Goal: Task Accomplishment & Management: Manage account settings

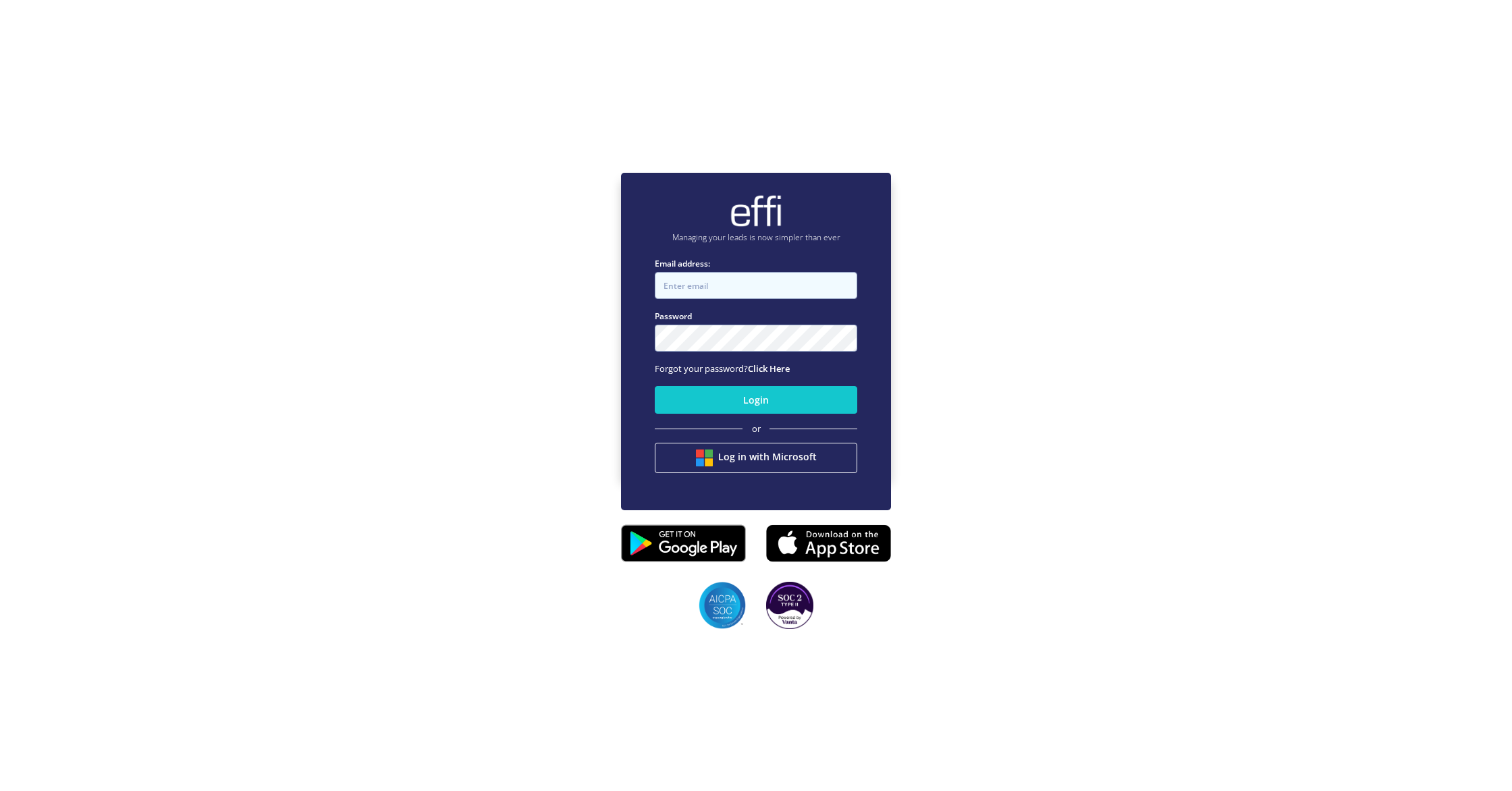
click at [714, 281] on input "Email address:" at bounding box center [756, 285] width 202 height 27
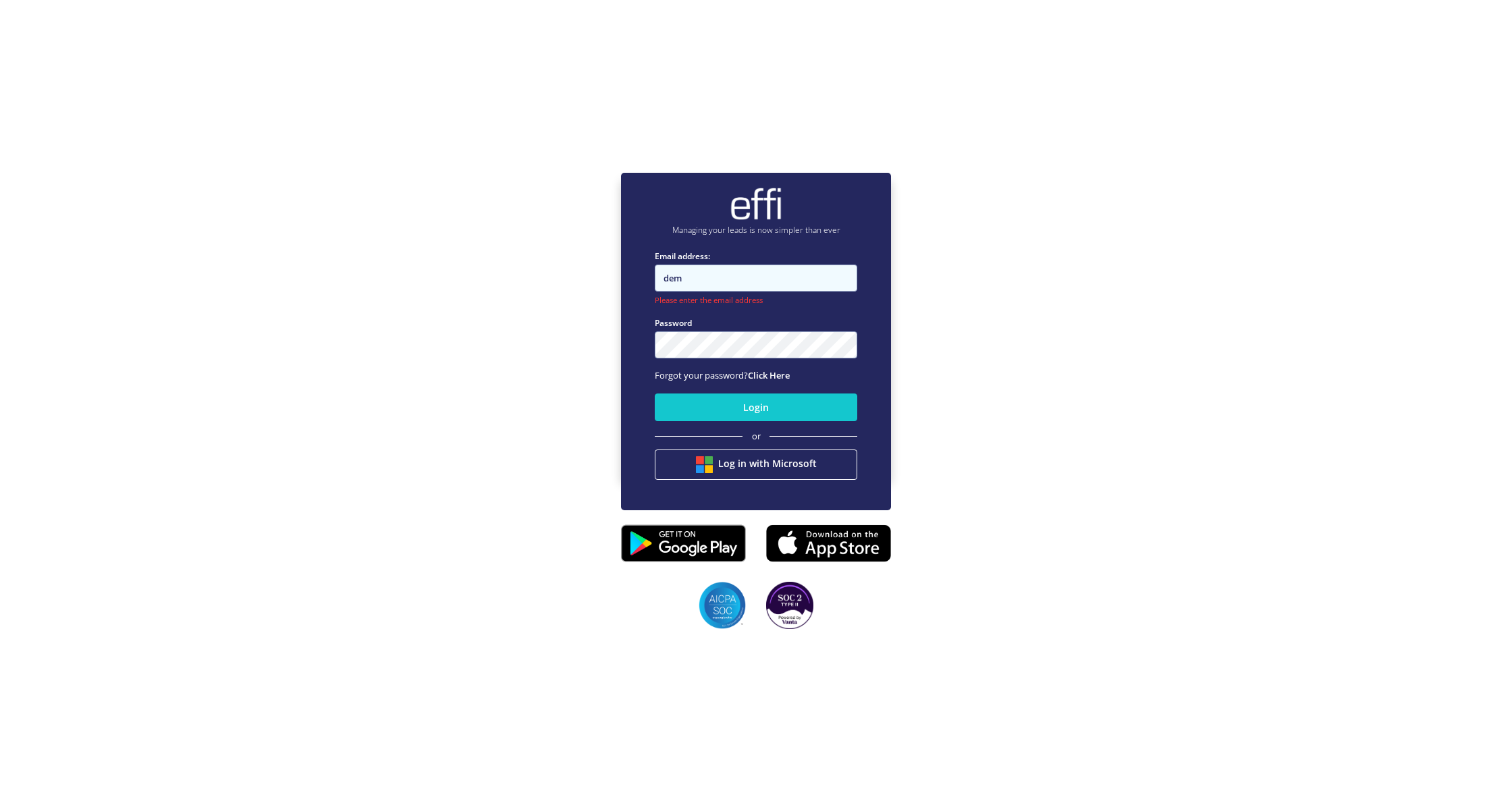
type input "[EMAIL_ADDRESS][DOMAIN_NAME]"
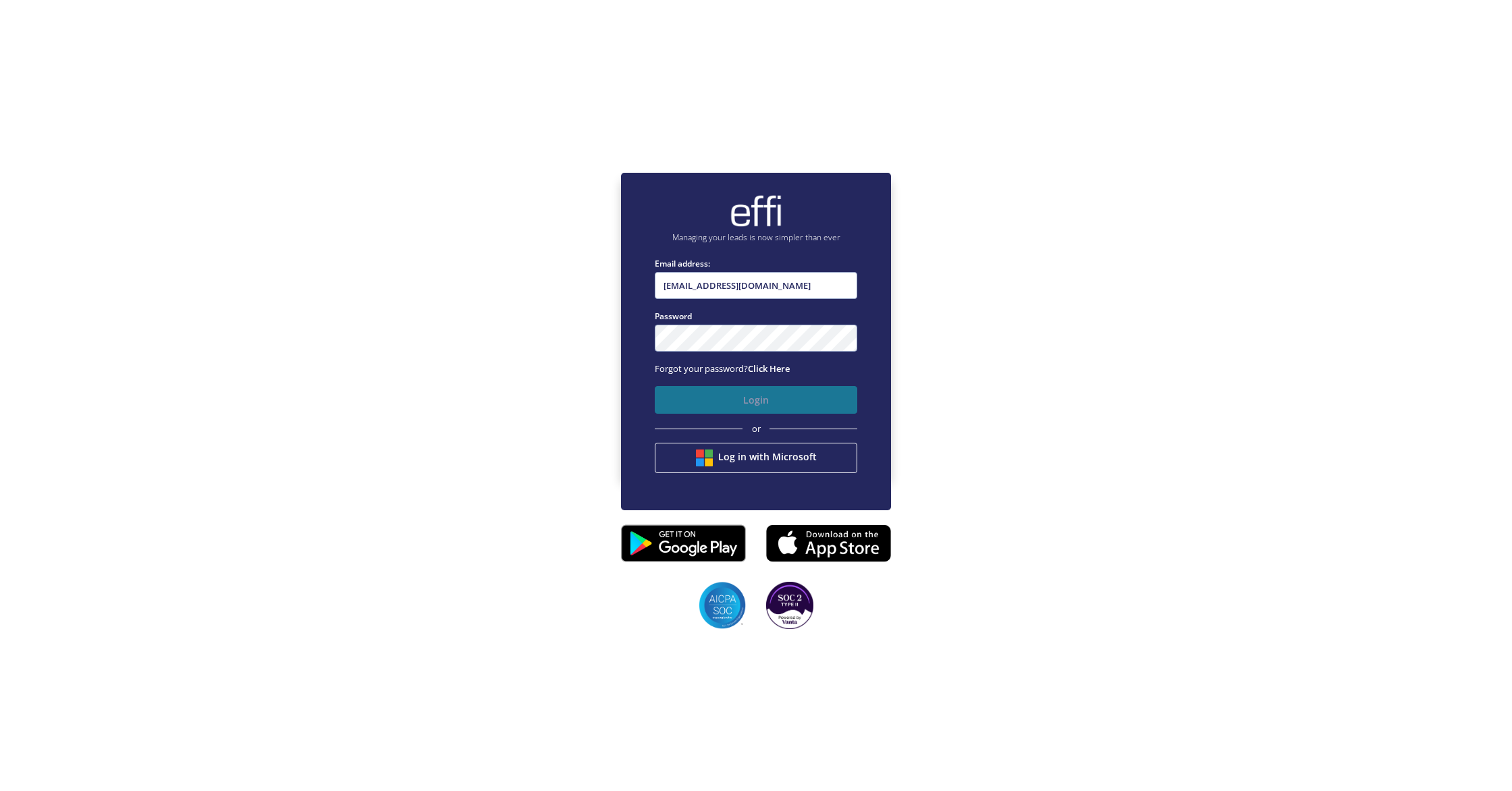
click at [757, 400] on button "Login" at bounding box center [756, 400] width 202 height 28
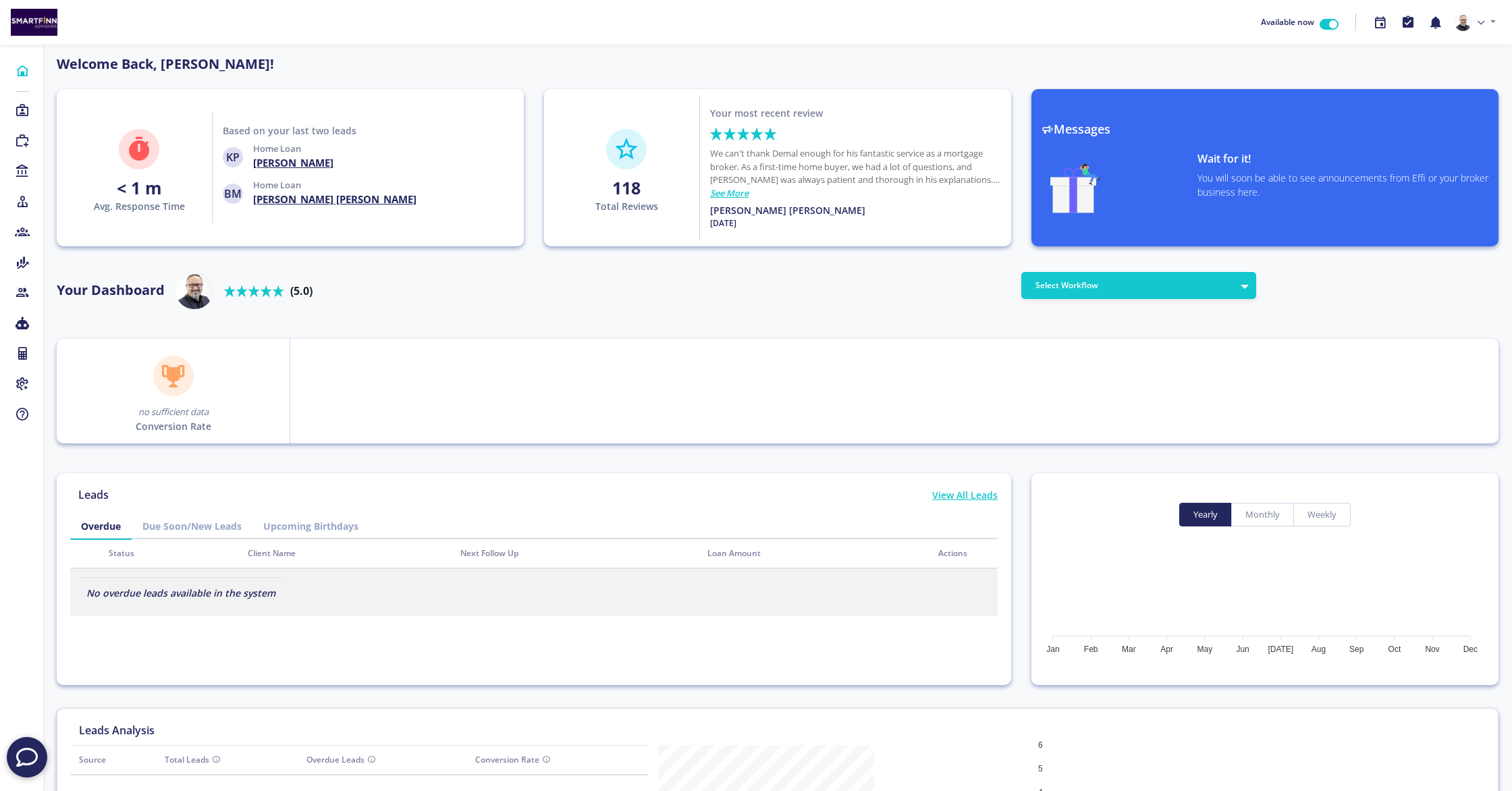
scroll to position [121, 216]
click at [1092, 284] on button "Select Workflow" at bounding box center [1139, 285] width 235 height 27
click at [1139, 353] on link "Default" at bounding box center [1180, 355] width 117 height 20
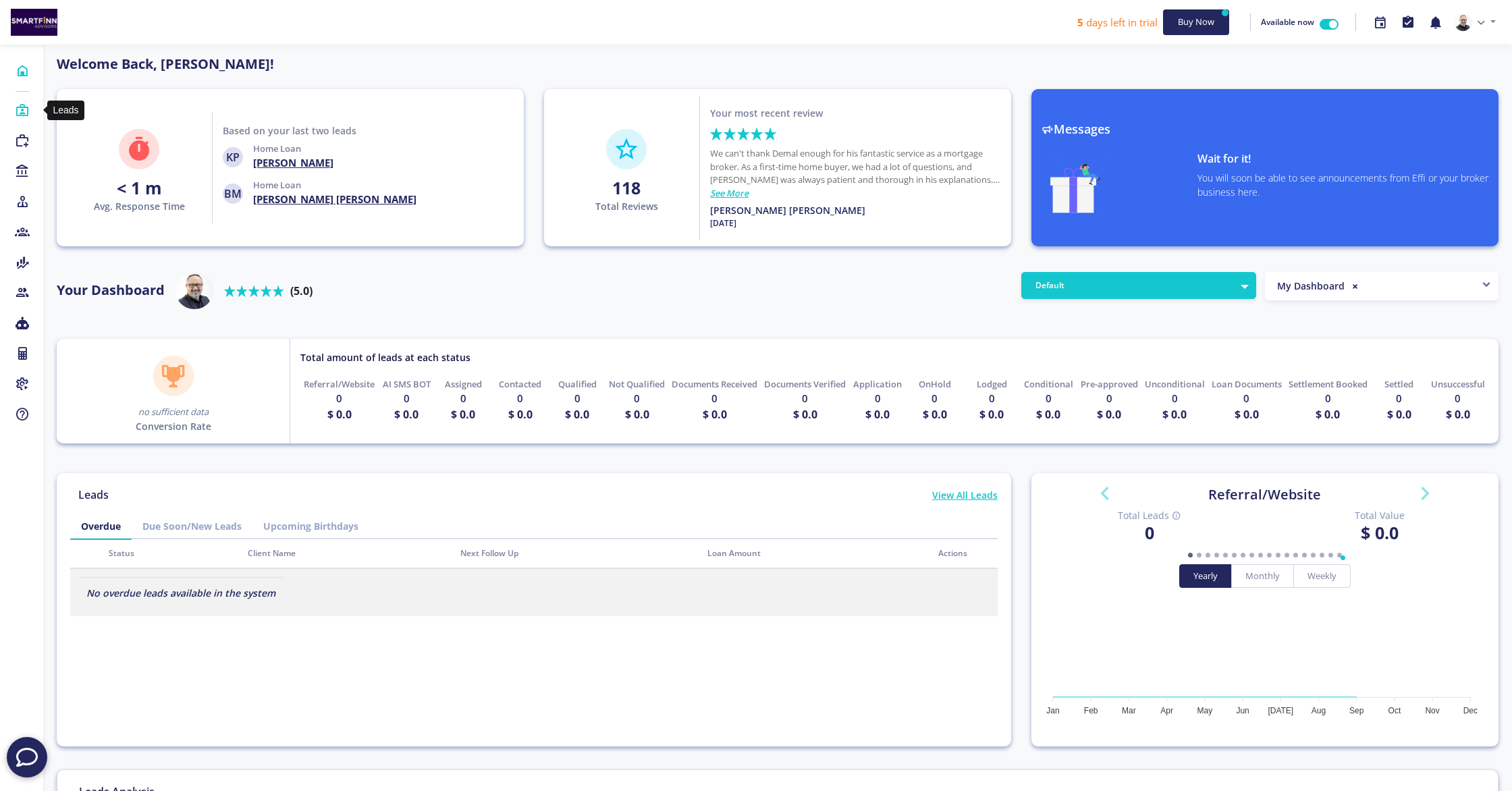
click at [19, 110] on icon at bounding box center [22, 110] width 15 height 13
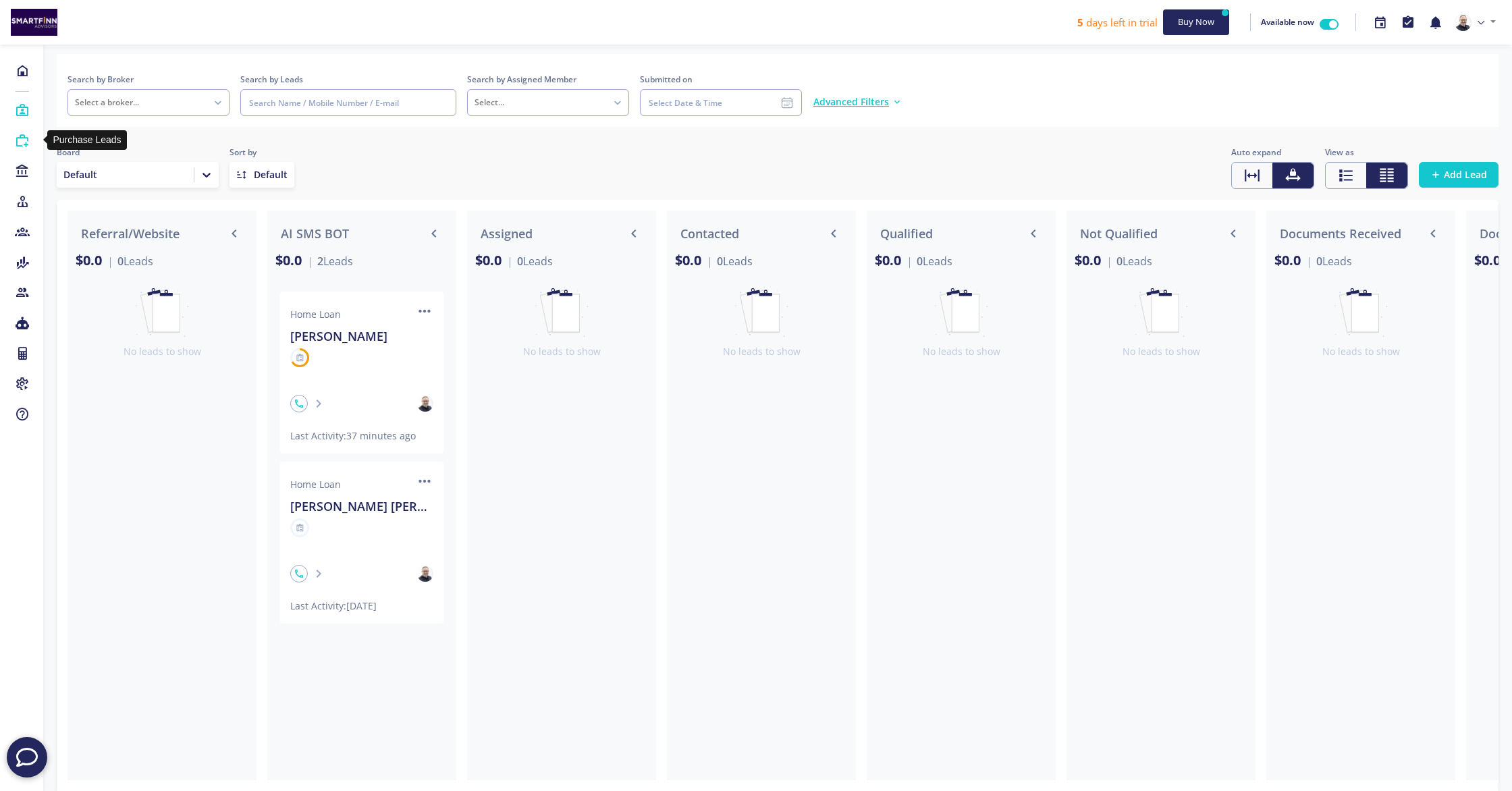
click at [23, 140] on icon at bounding box center [22, 141] width 15 height 13
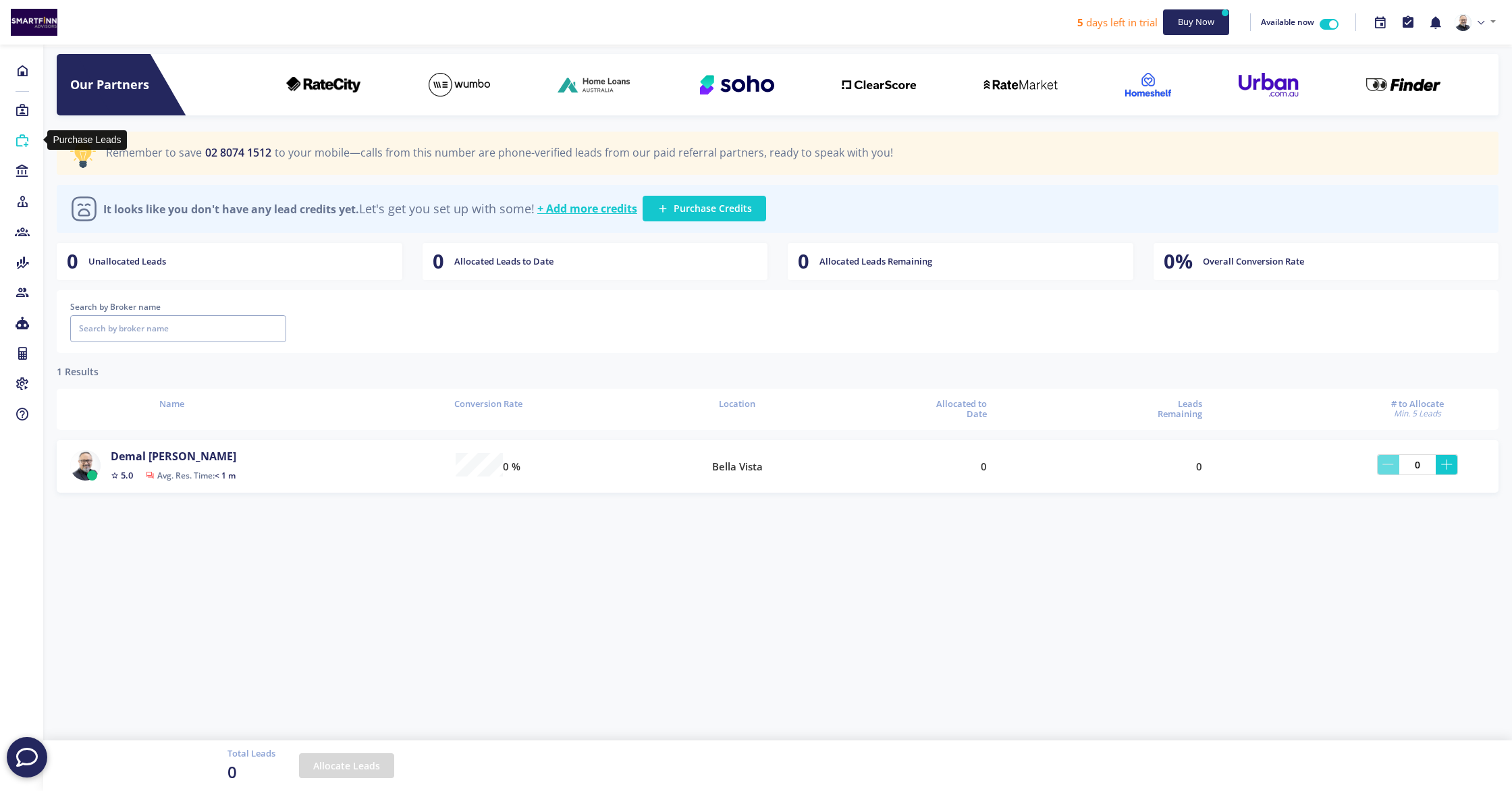
scroll to position [33, 1435]
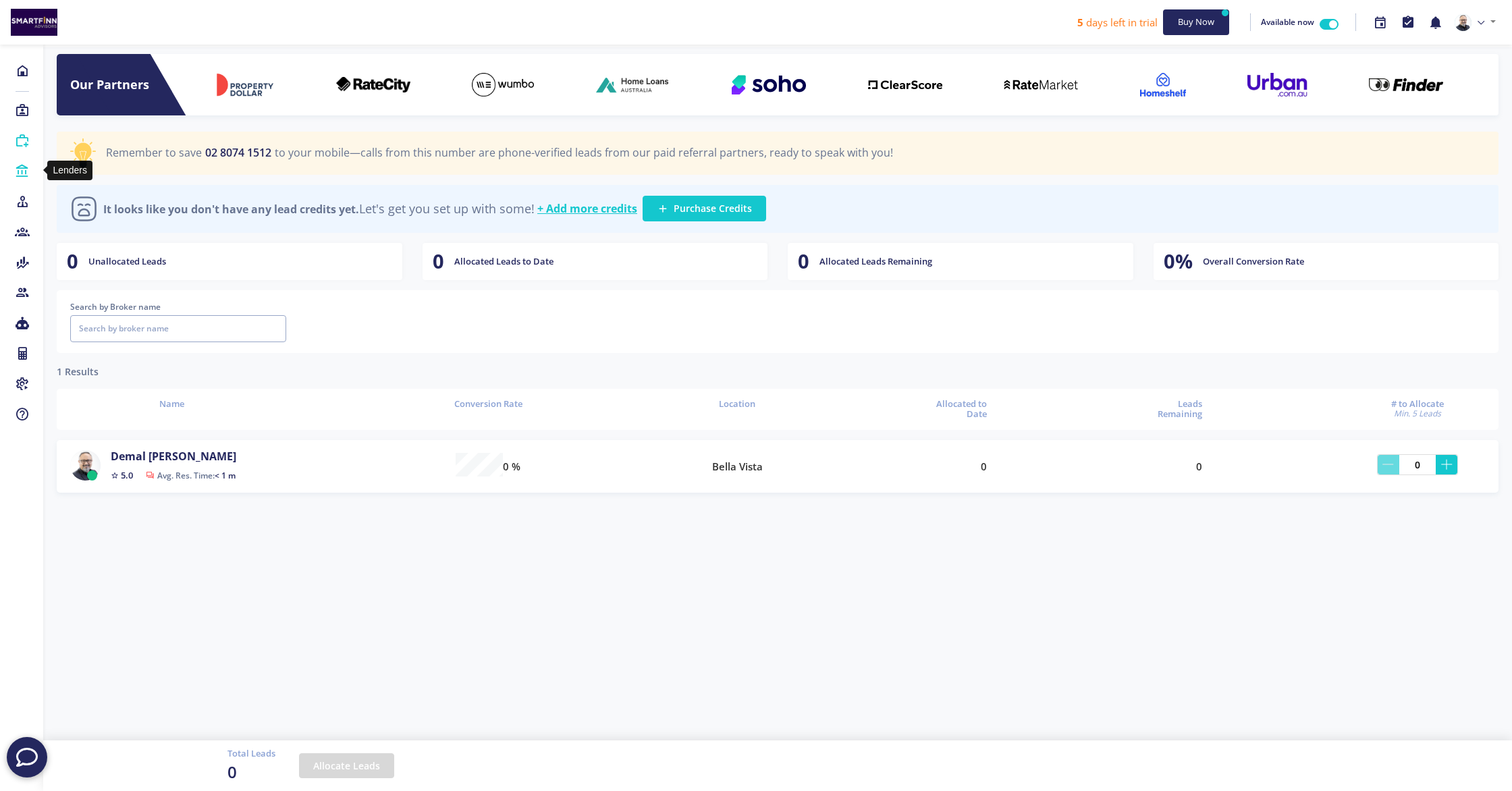
click at [17, 170] on icon at bounding box center [22, 172] width 15 height 13
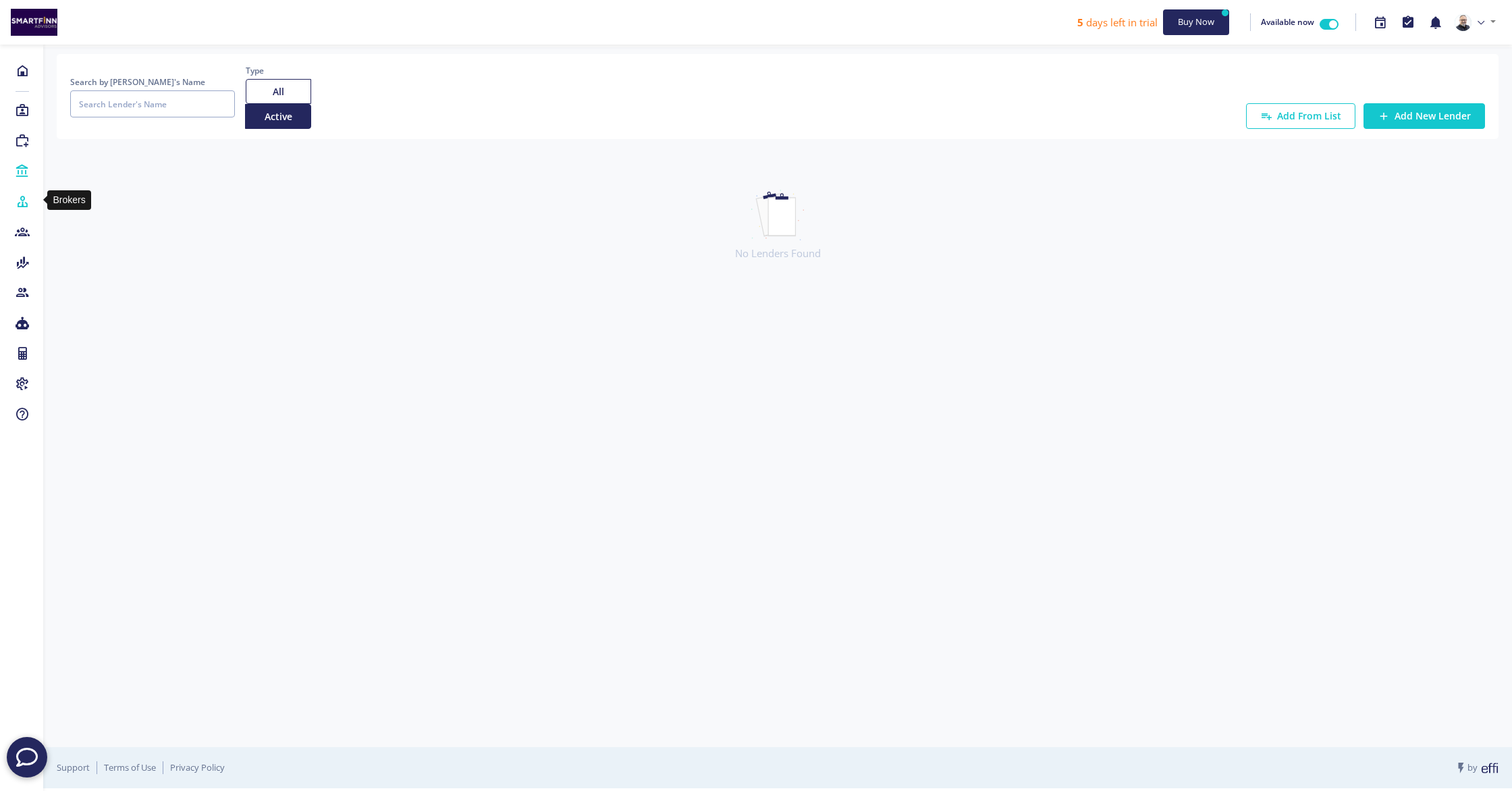
click at [21, 200] on icon at bounding box center [22, 201] width 15 height 13
select select
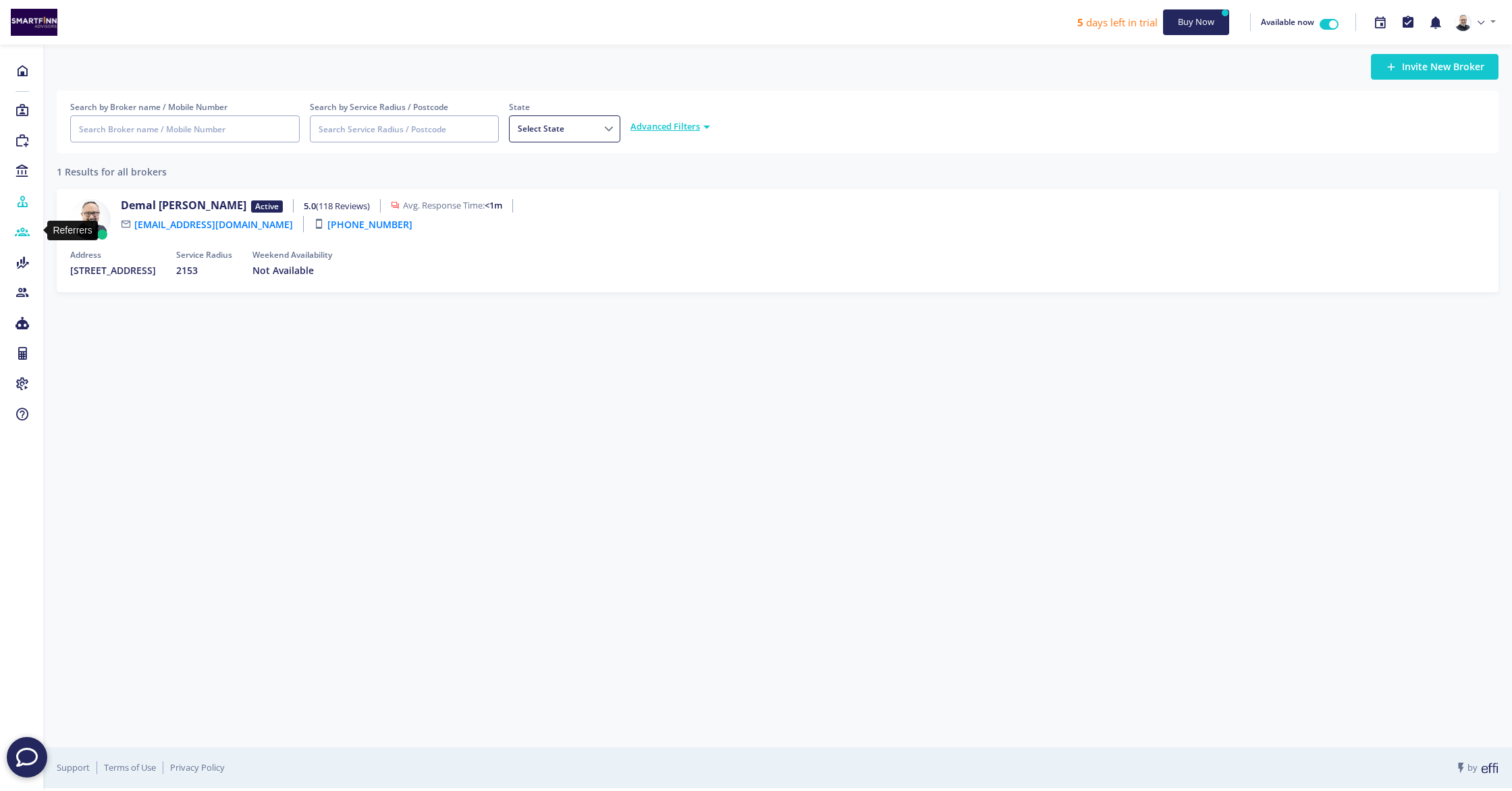
click at [24, 229] on icon at bounding box center [22, 232] width 15 height 13
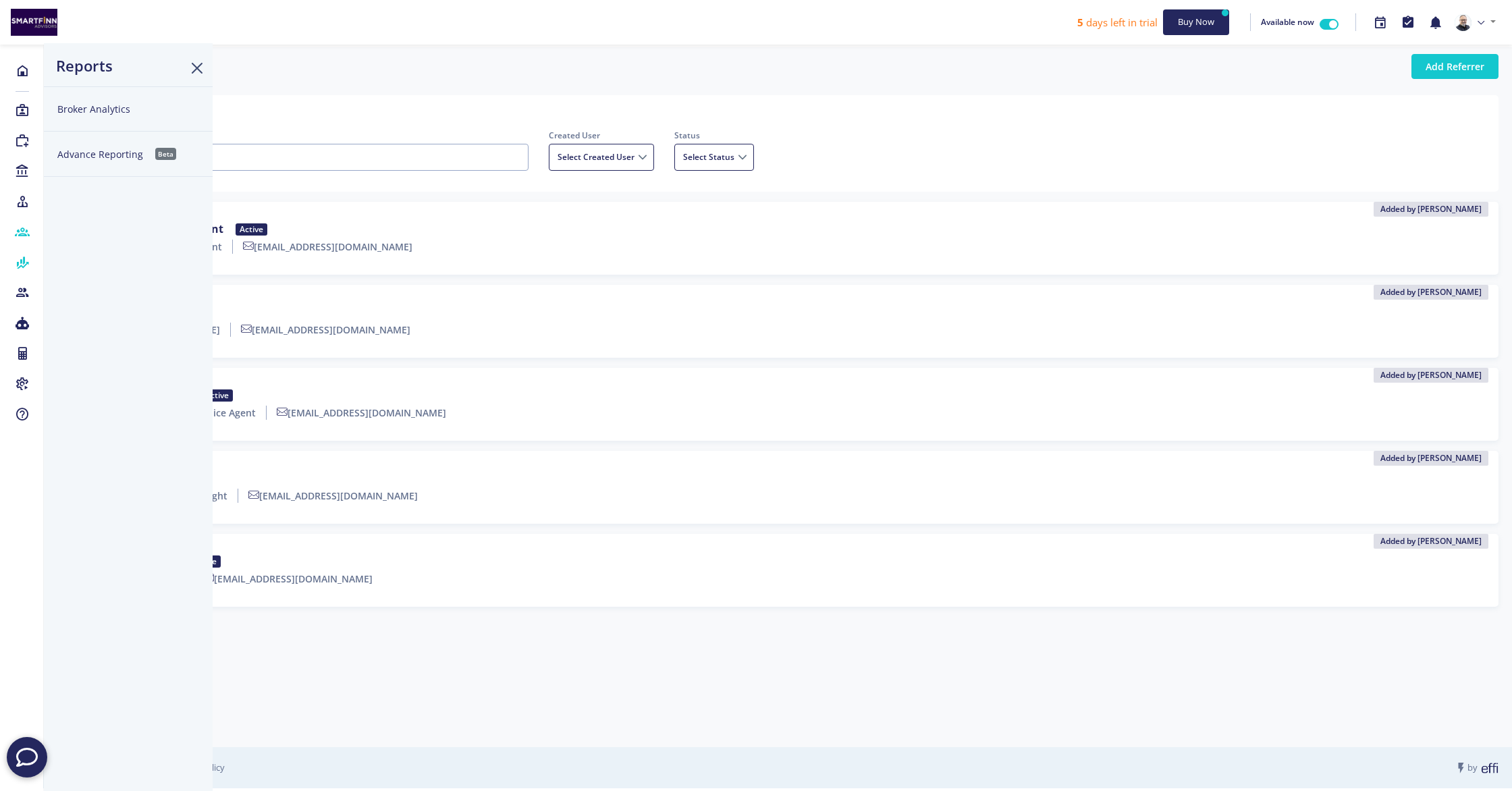
click at [22, 262] on icon at bounding box center [22, 262] width 15 height 13
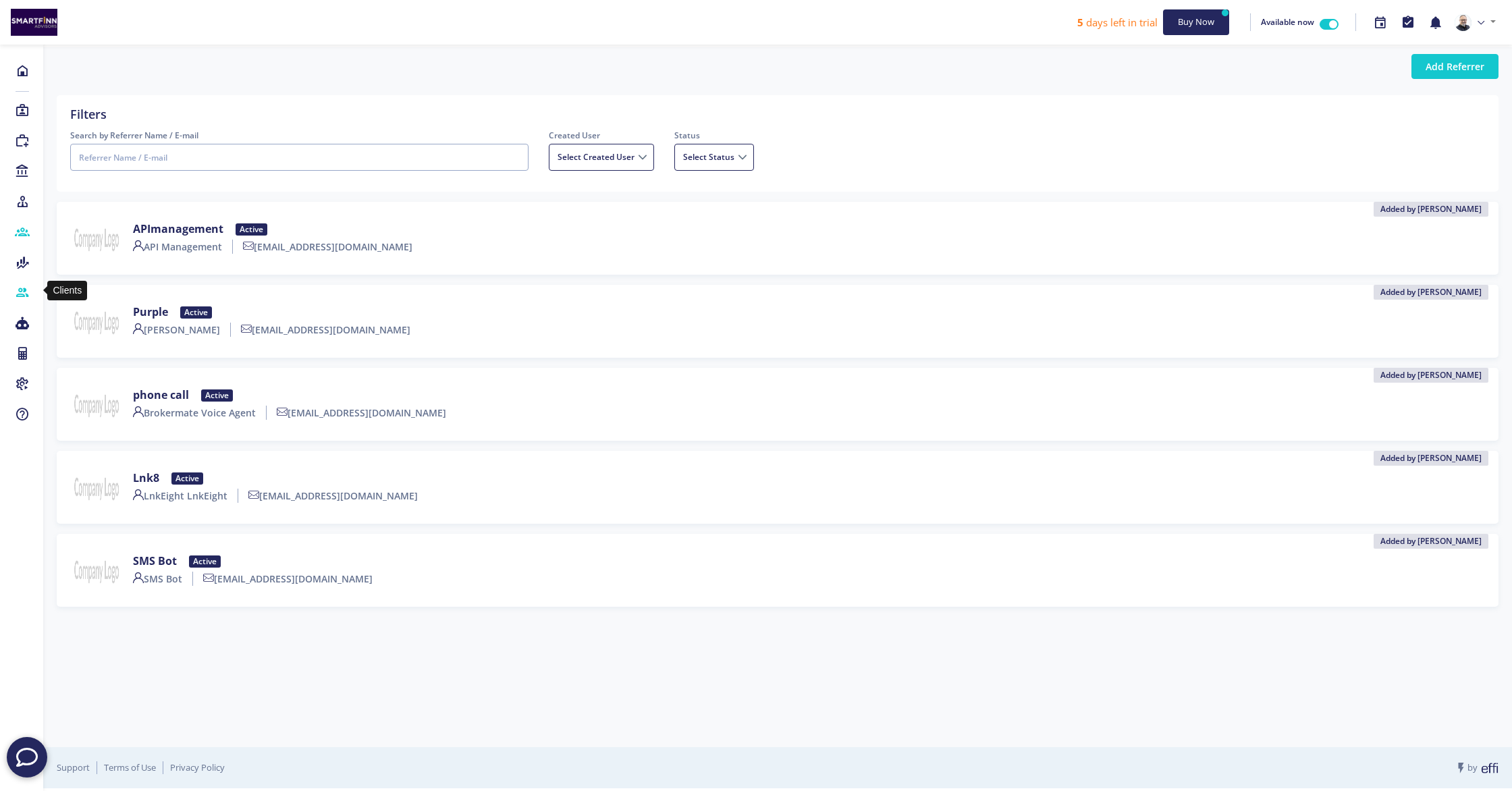
click at [21, 288] on icon at bounding box center [22, 293] width 15 height 13
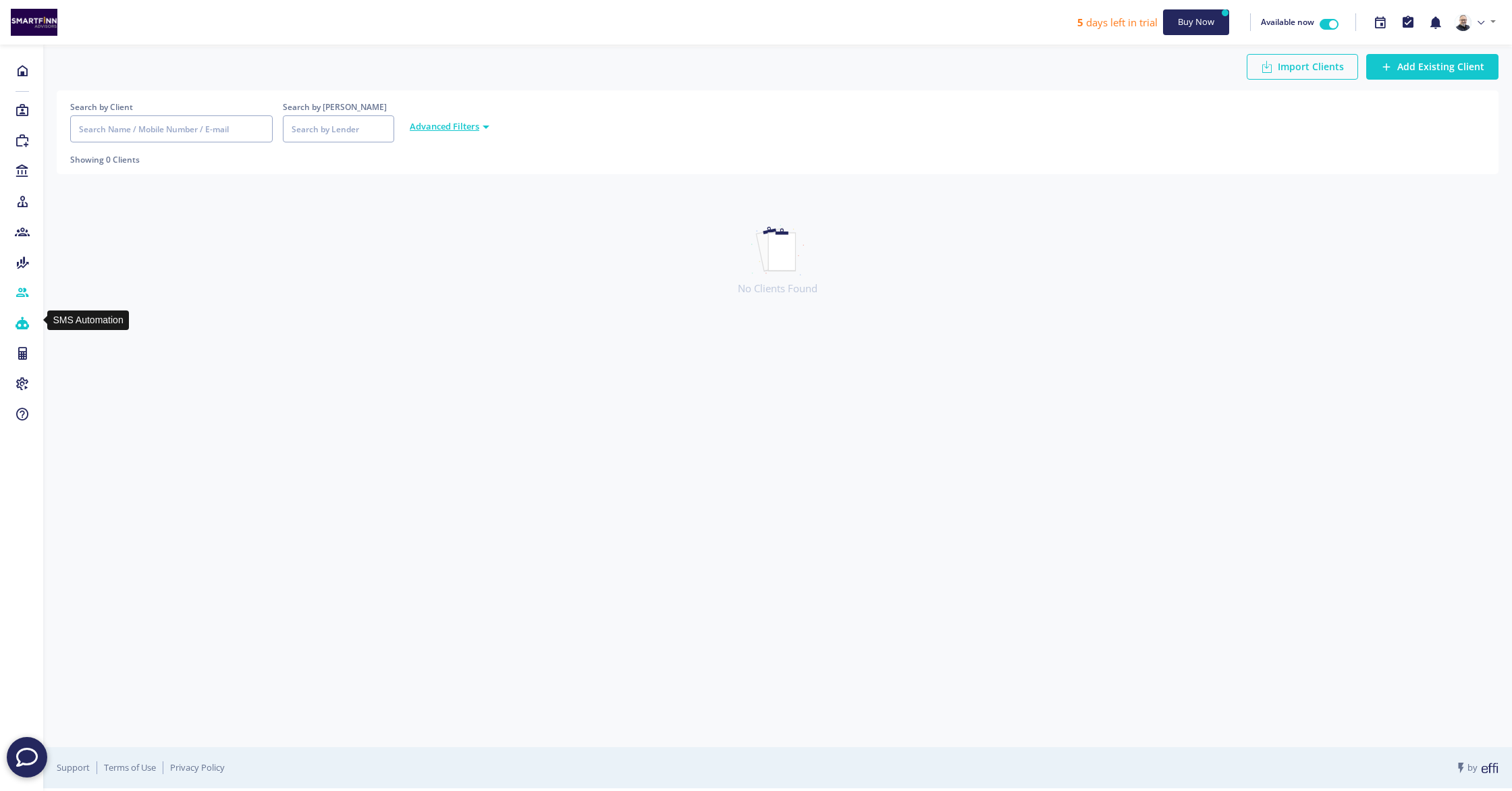
click at [23, 319] on icon at bounding box center [22, 323] width 15 height 13
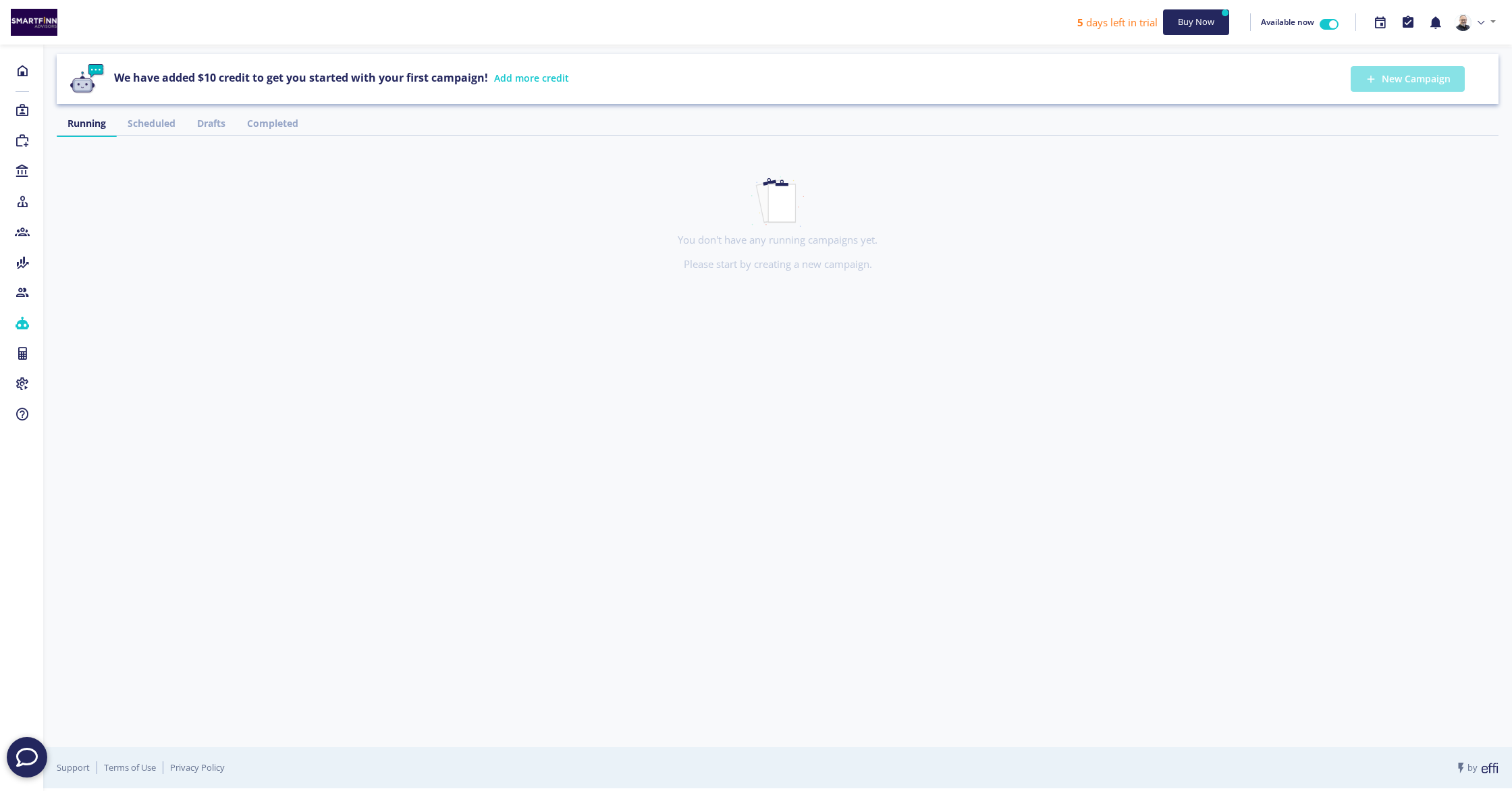
click at [1397, 81] on button "New Campaign" at bounding box center [1408, 78] width 114 height 25
select select
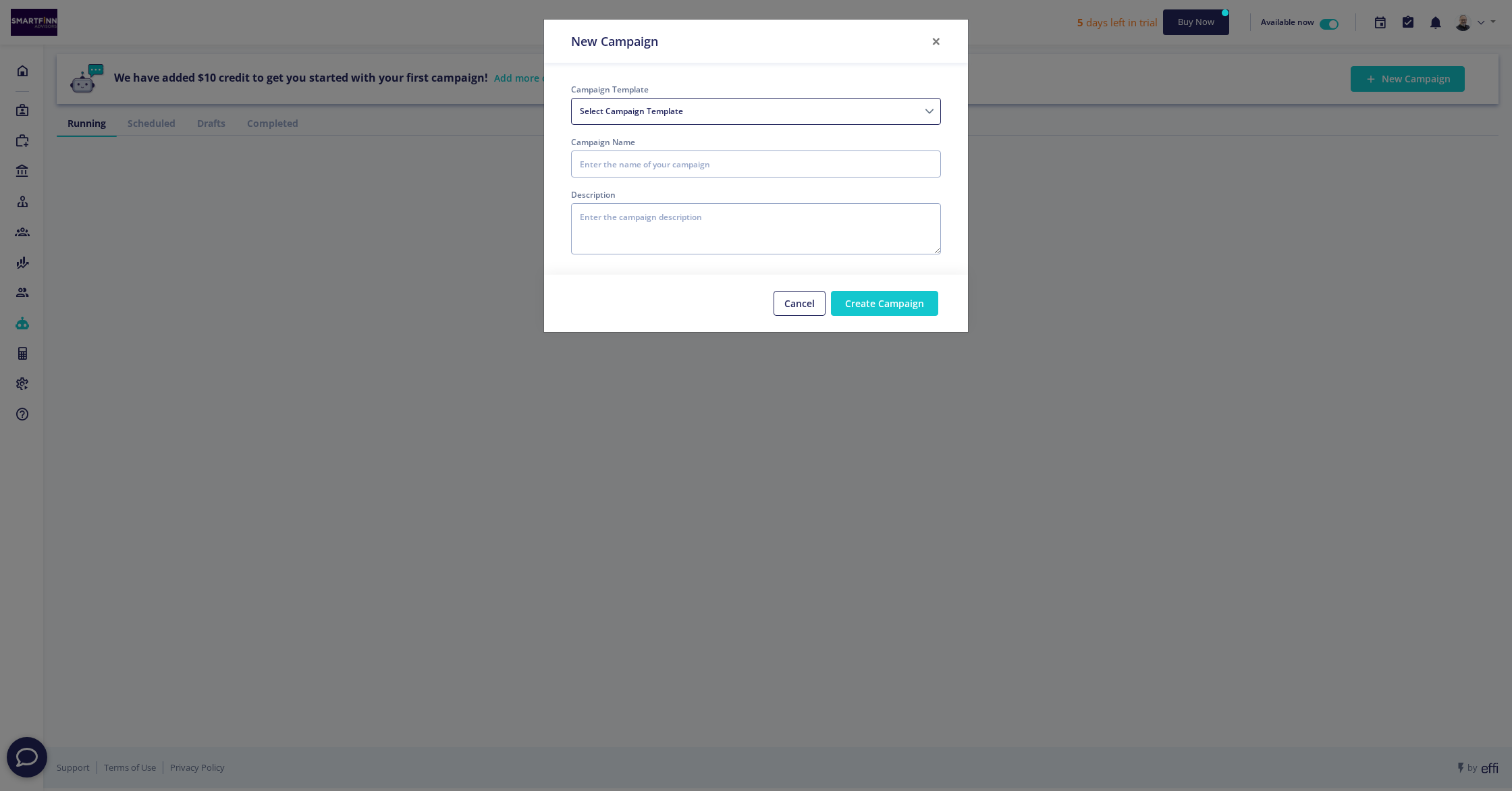
click at [721, 113] on select "Access Equity for investment - Existing Clients Construction - Leads First Home…" at bounding box center [756, 111] width 370 height 27
click at [796, 308] on button "Cancel" at bounding box center [799, 303] width 52 height 25
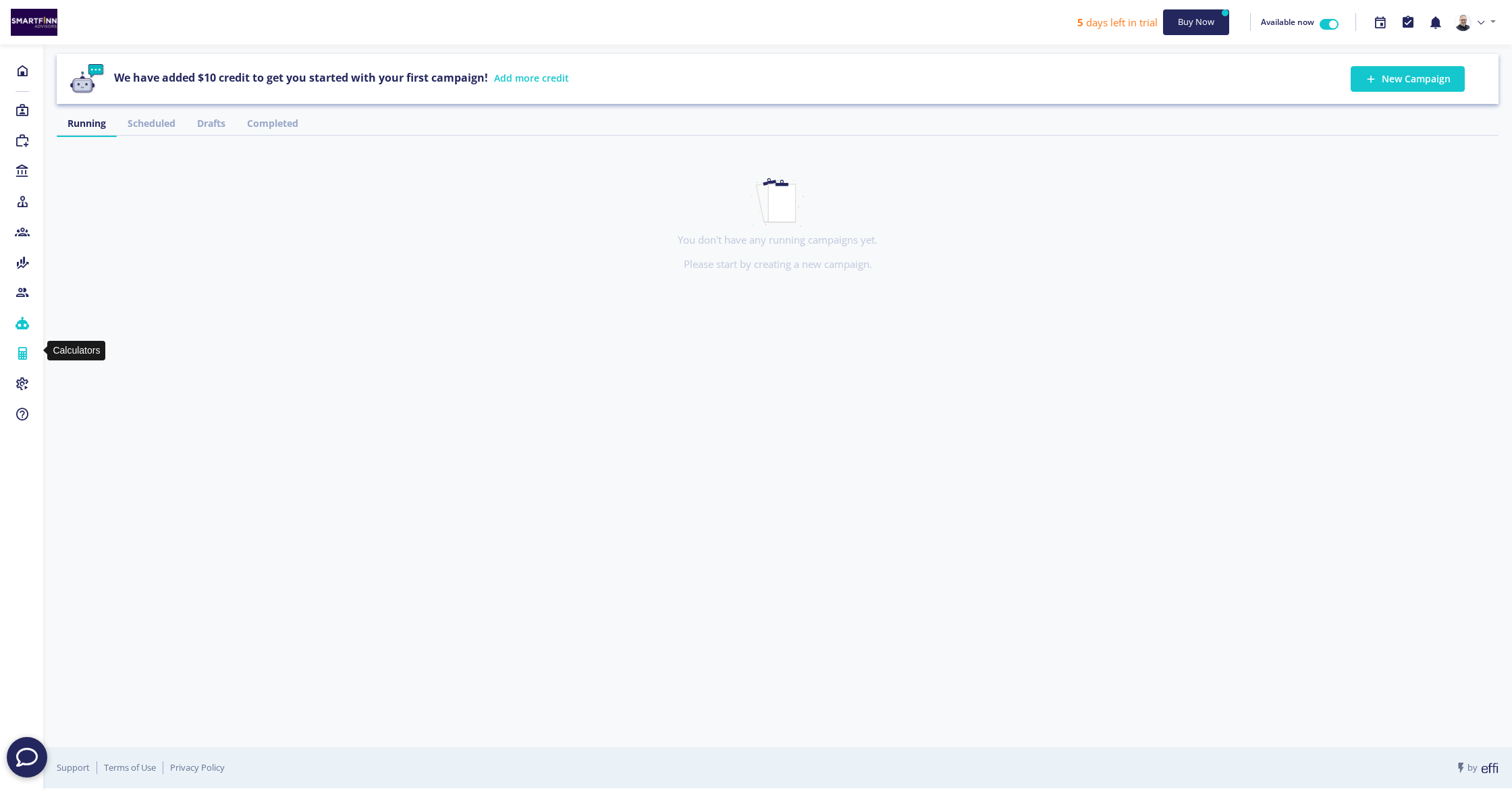
click at [26, 351] on icon at bounding box center [22, 354] width 15 height 13
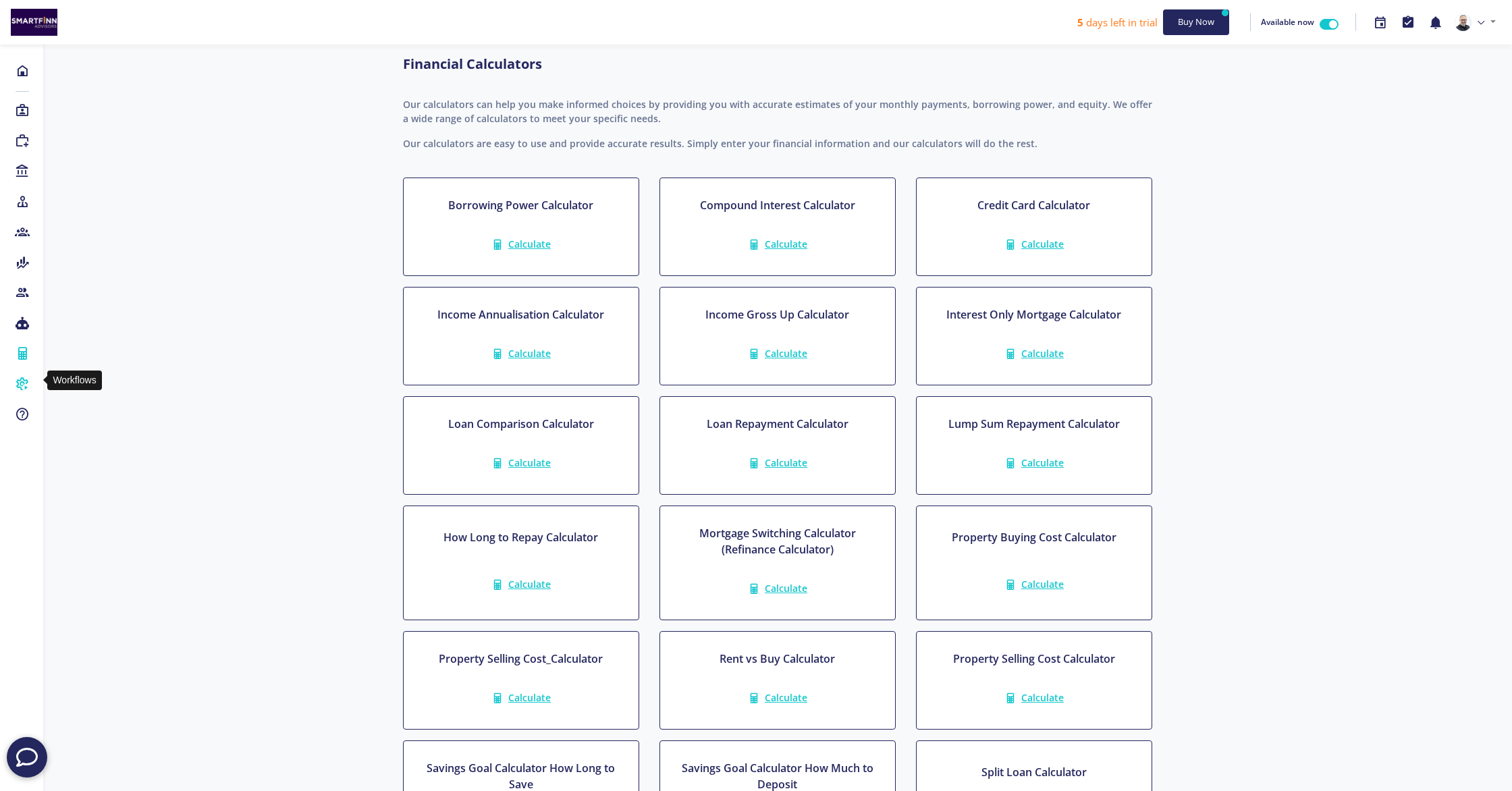
click at [28, 379] on icon at bounding box center [22, 383] width 15 height 13
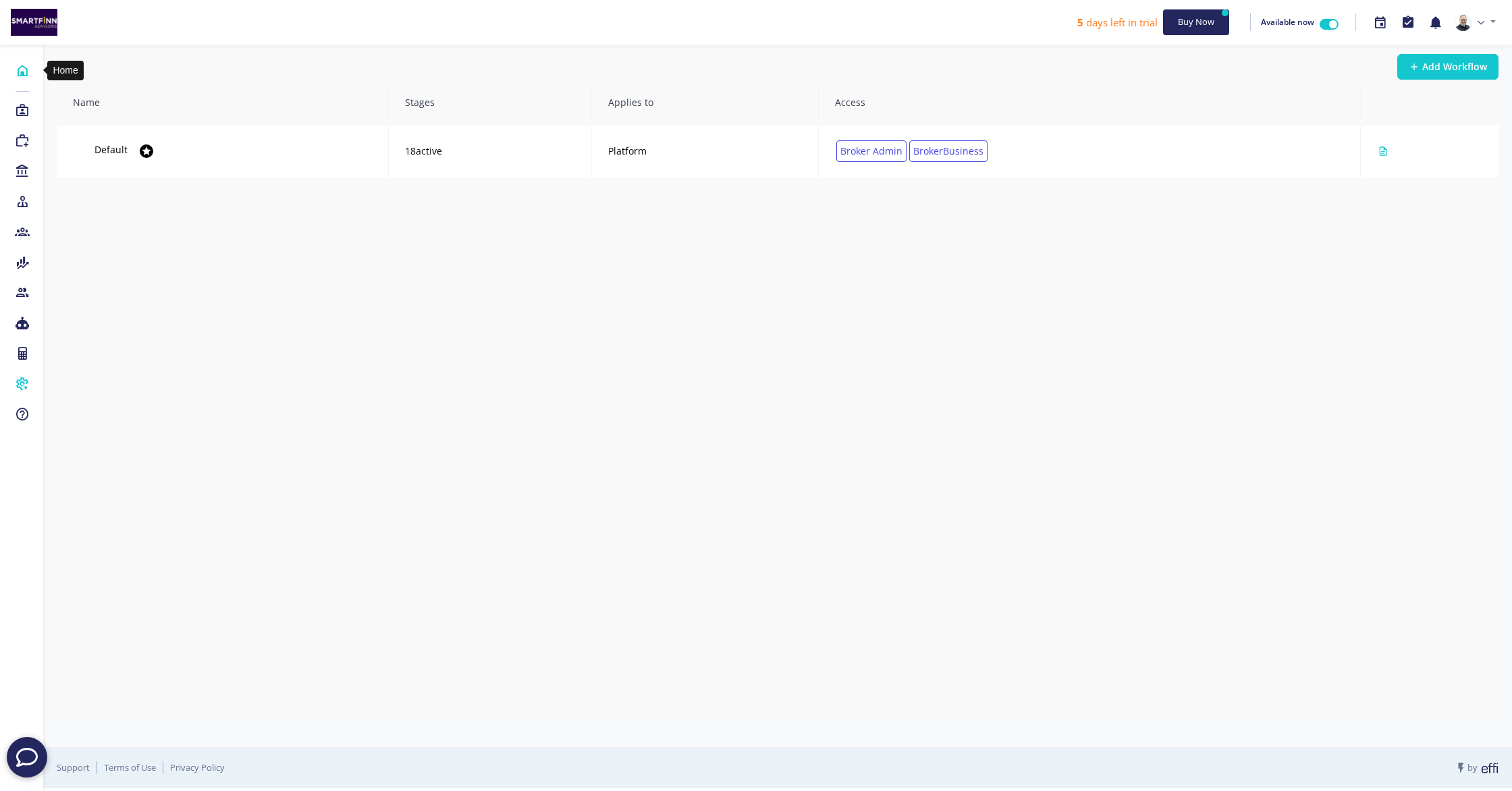
click at [20, 72] on icon at bounding box center [22, 71] width 15 height 13
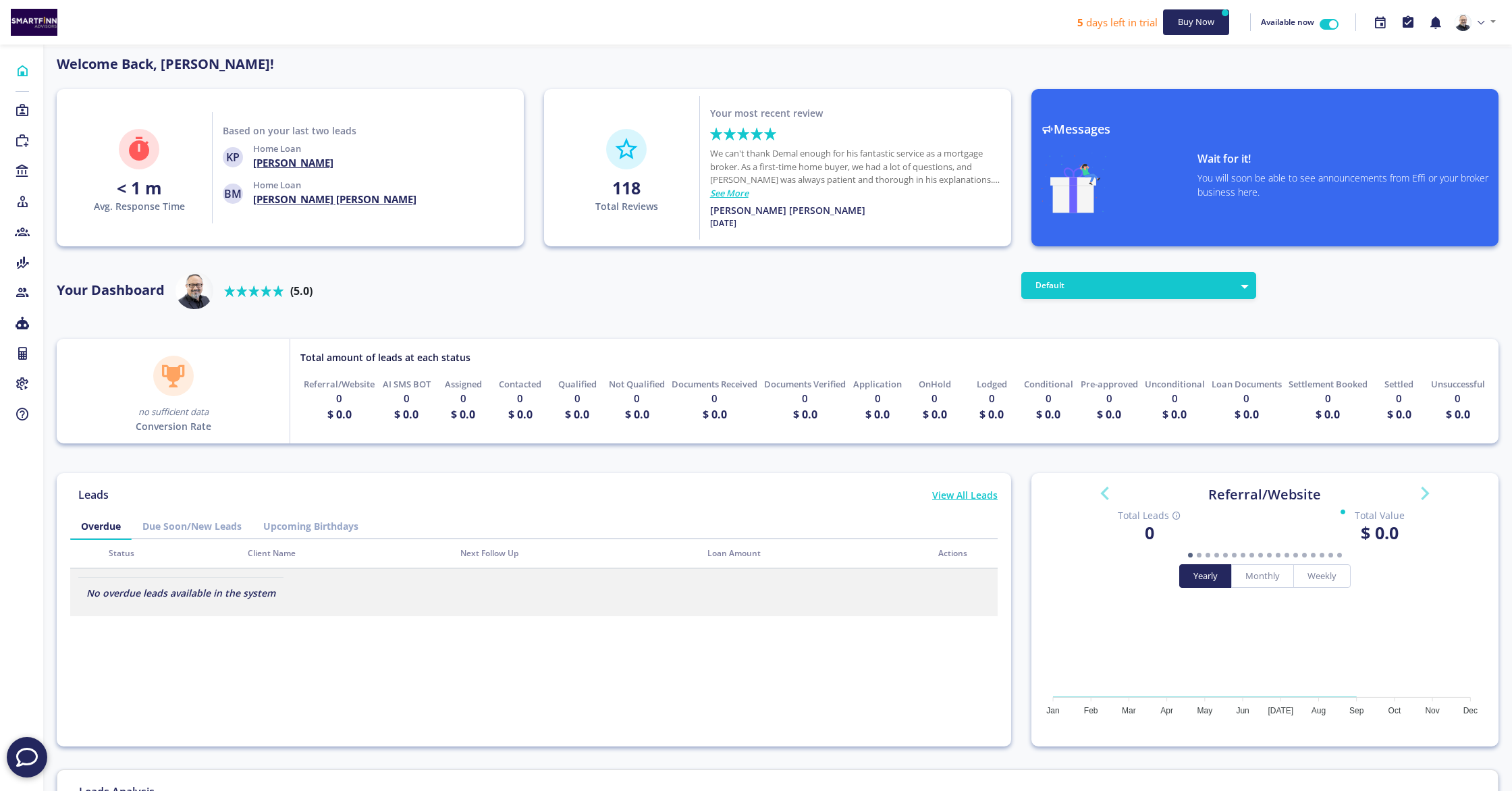
scroll to position [121, 216]
click at [201, 529] on link "Due Soon/New Leads" at bounding box center [192, 526] width 121 height 25
click at [333, 527] on link "Upcoming Birthdays" at bounding box center [311, 526] width 117 height 25
click at [107, 527] on link "Overdue" at bounding box center [101, 526] width 62 height 25
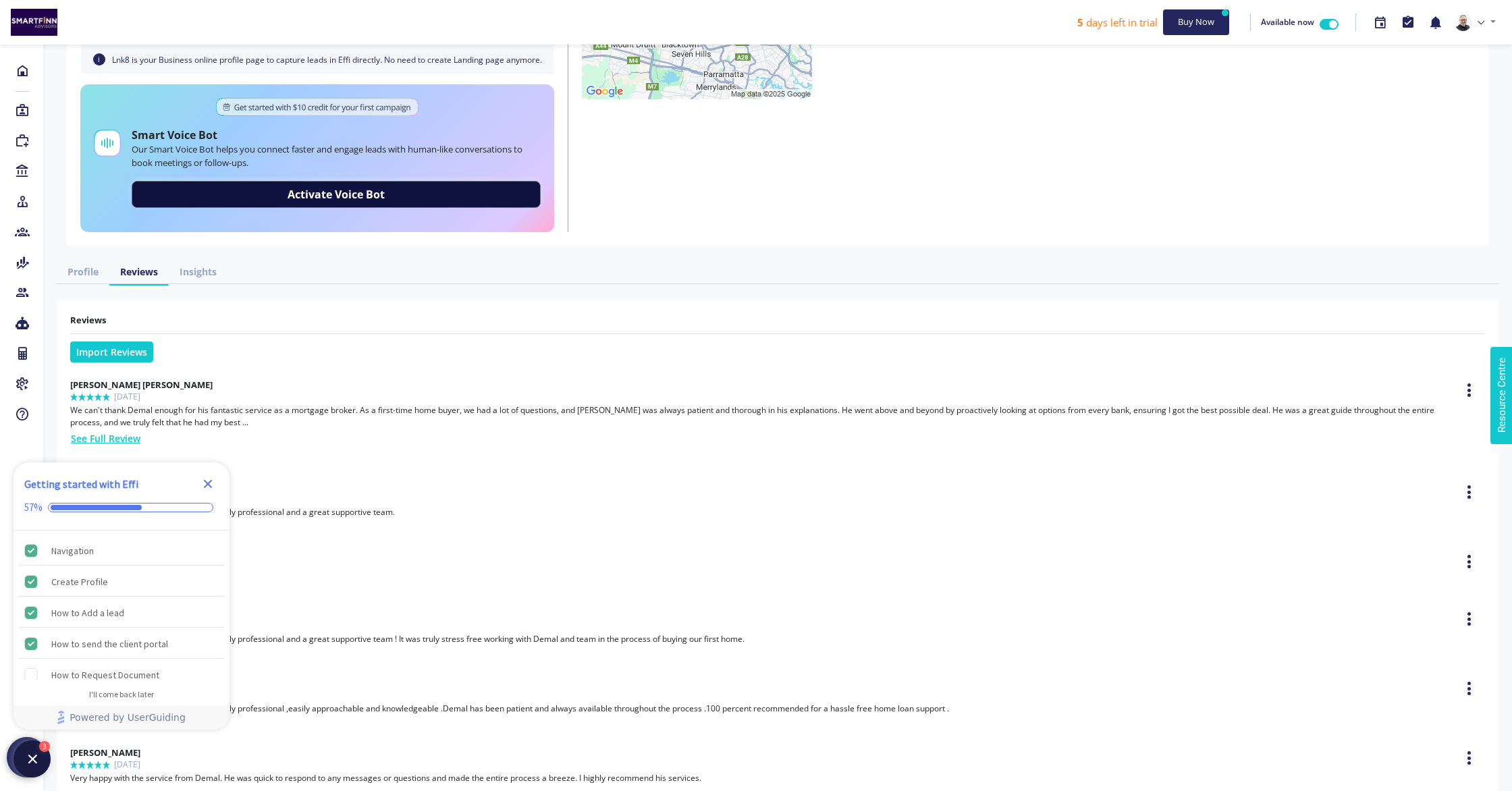
scroll to position [371, 0]
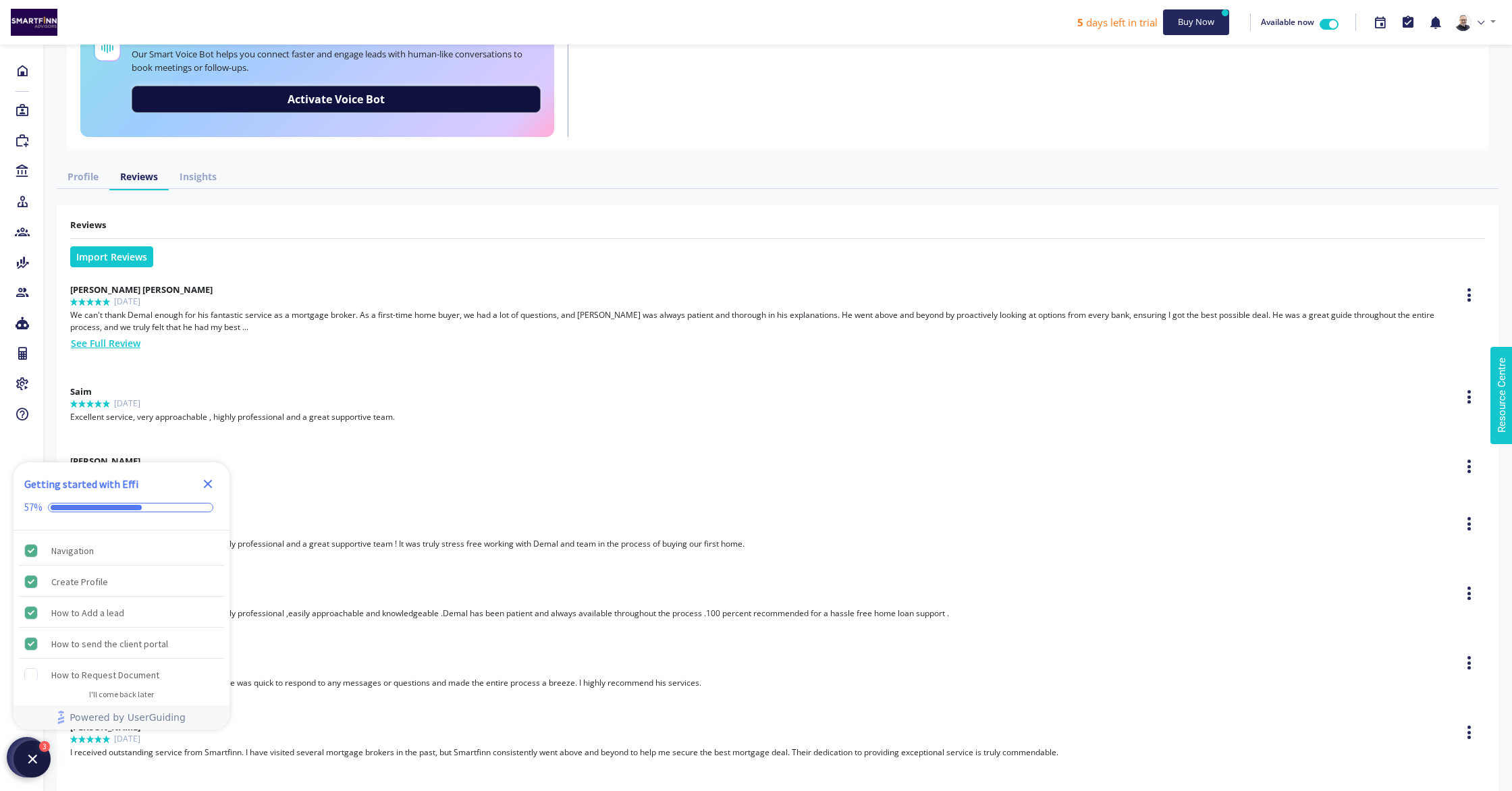
click at [209, 481] on icon "Close Checklist" at bounding box center [208, 483] width 8 height 8
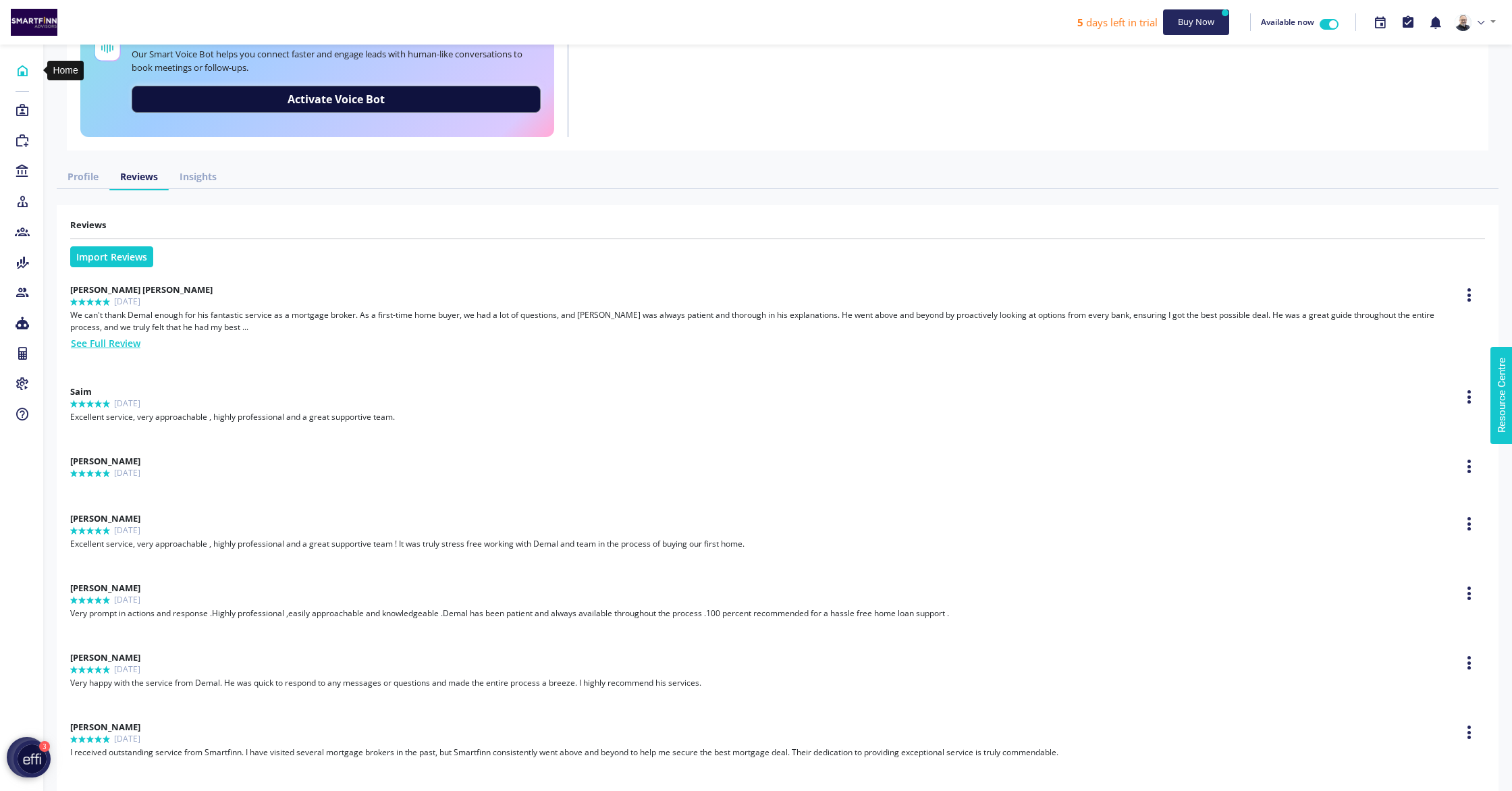
click at [20, 61] on link "Home" at bounding box center [21, 71] width 43 height 21
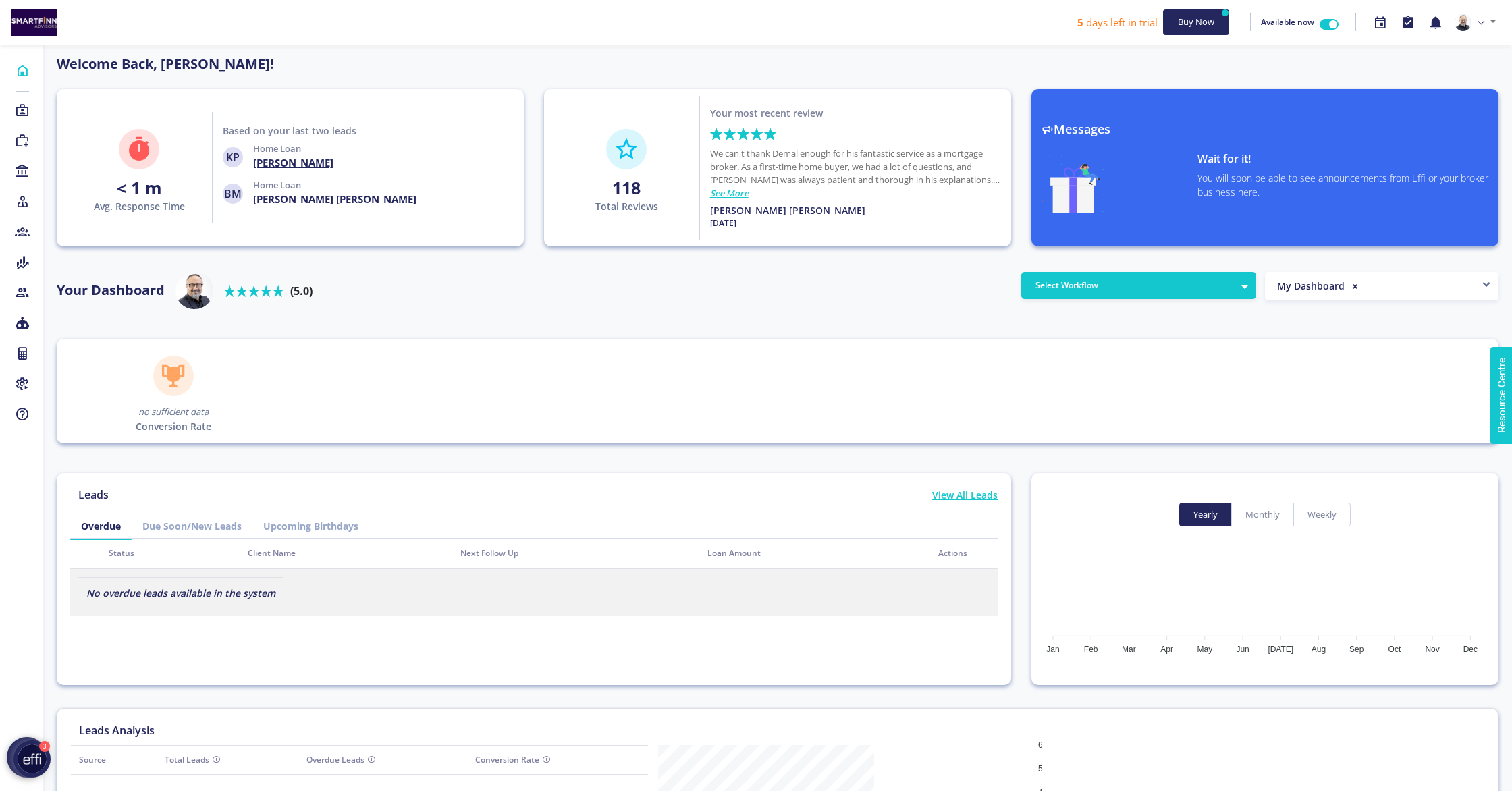
scroll to position [209, 0]
